Goal: Task Accomplishment & Management: Manage account settings

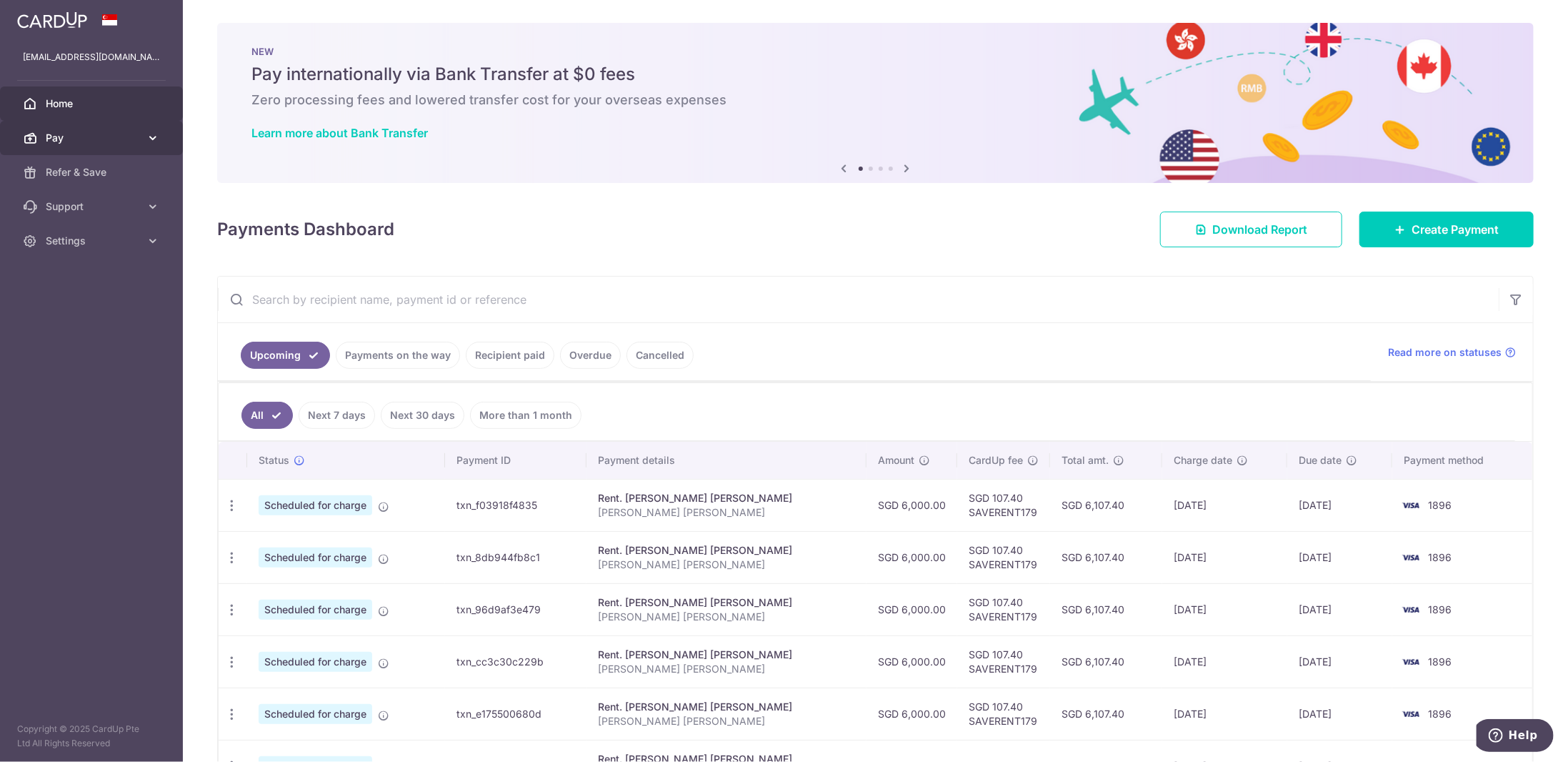
click at [148, 140] on icon at bounding box center [153, 138] width 15 height 15
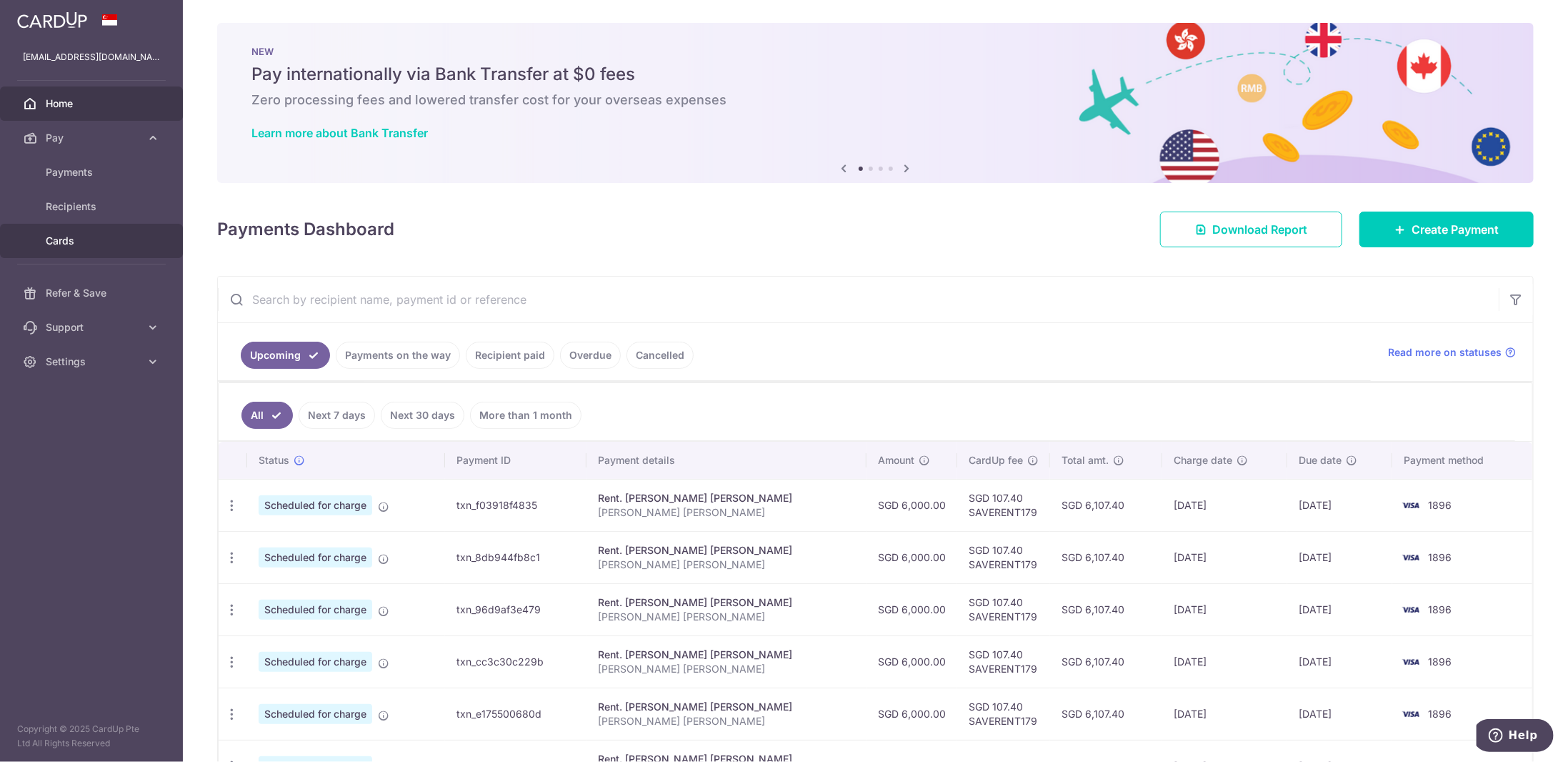
click at [105, 235] on span "Cards" at bounding box center [93, 241] width 95 height 15
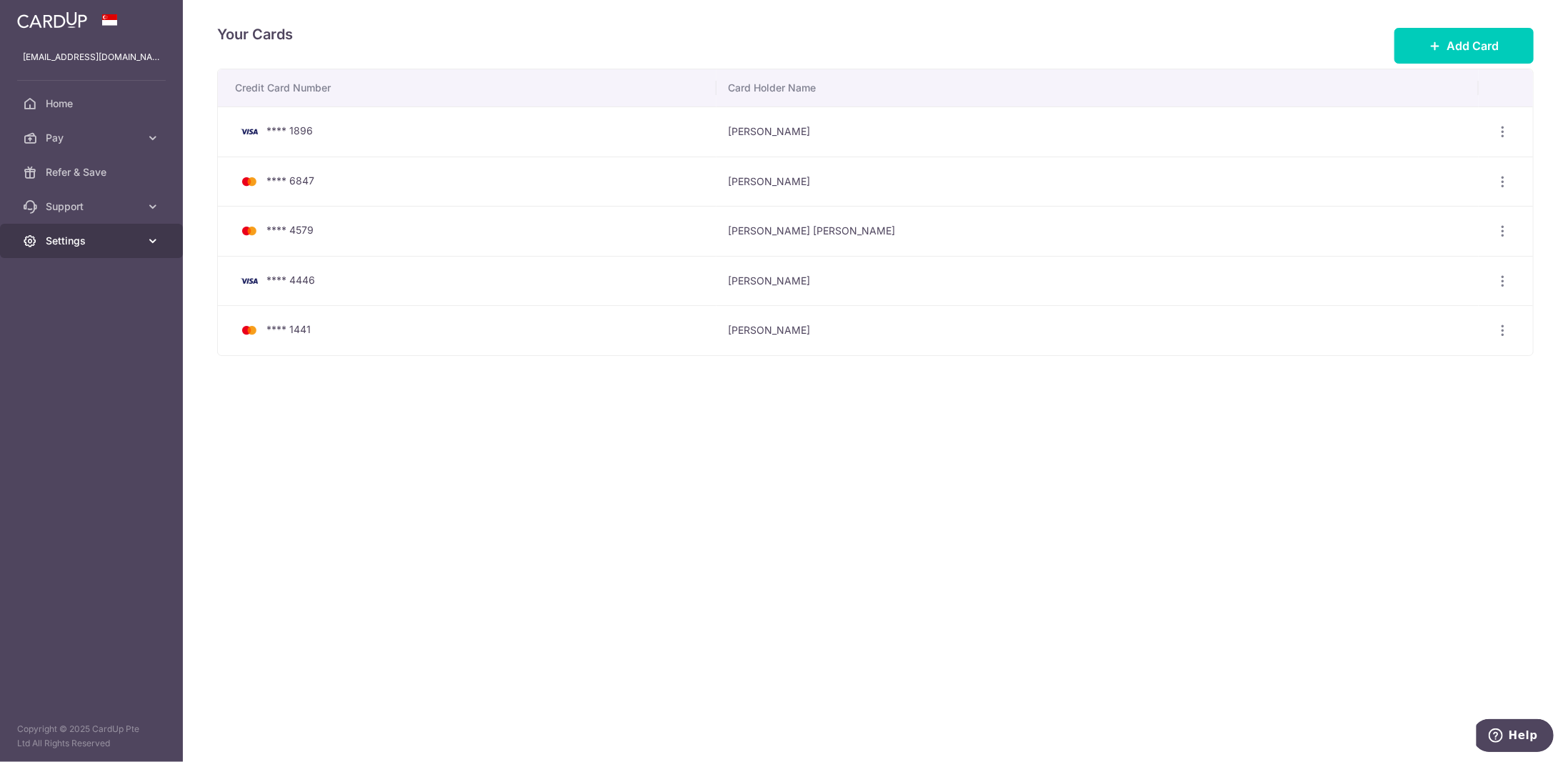
click at [130, 248] on link "Settings" at bounding box center [91, 240] width 183 height 34
click at [102, 307] on span "Logout" at bounding box center [93, 310] width 95 height 15
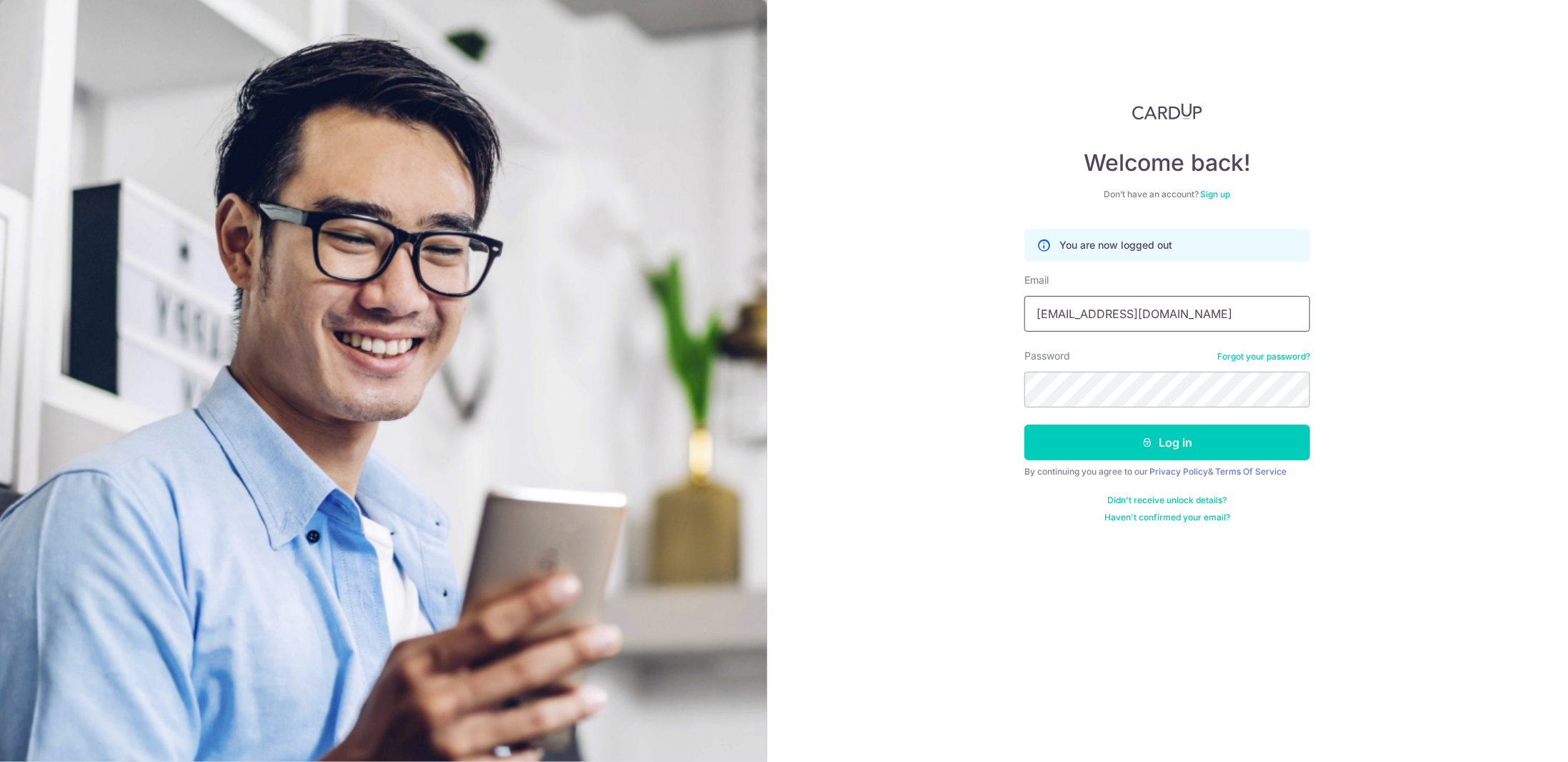
click at [1141, 314] on input "[EMAIL_ADDRESS][DOMAIN_NAME]" at bounding box center [1167, 313] width 286 height 36
type input "[EMAIL_ADDRESS][DOMAIN_NAME]"
click at [1161, 432] on button "Log in" at bounding box center [1167, 442] width 286 height 36
click at [1196, 459] on form "You are now logged out Email [EMAIL_ADDRESS][DOMAIN_NAME] Password Forgot your …" at bounding box center [1167, 376] width 286 height 294
